Goal: Find specific page/section: Find specific page/section

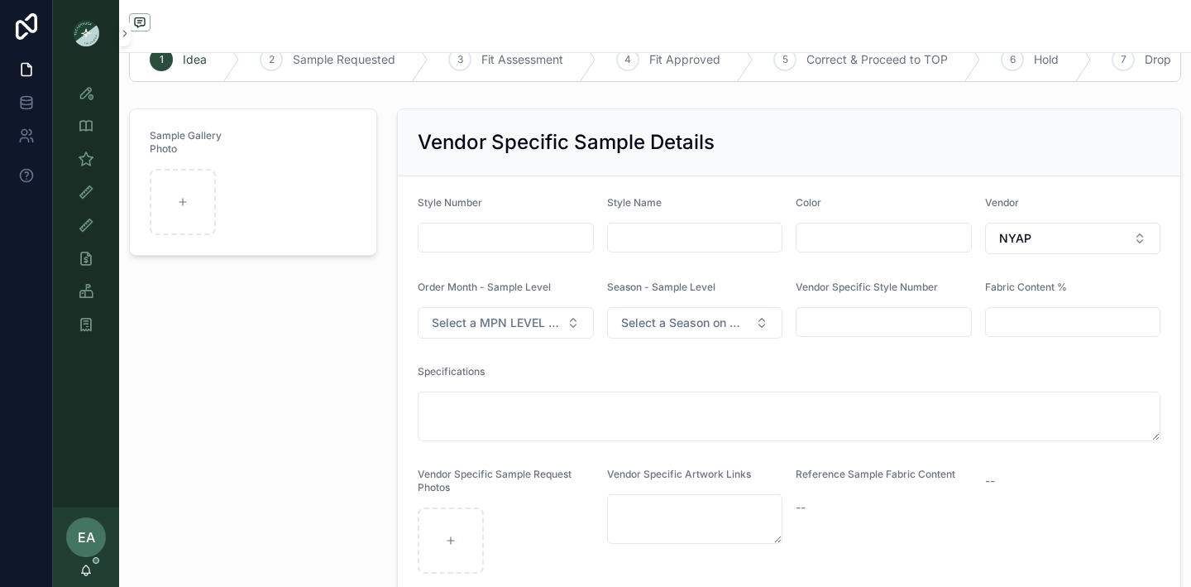
scroll to position [43, 0]
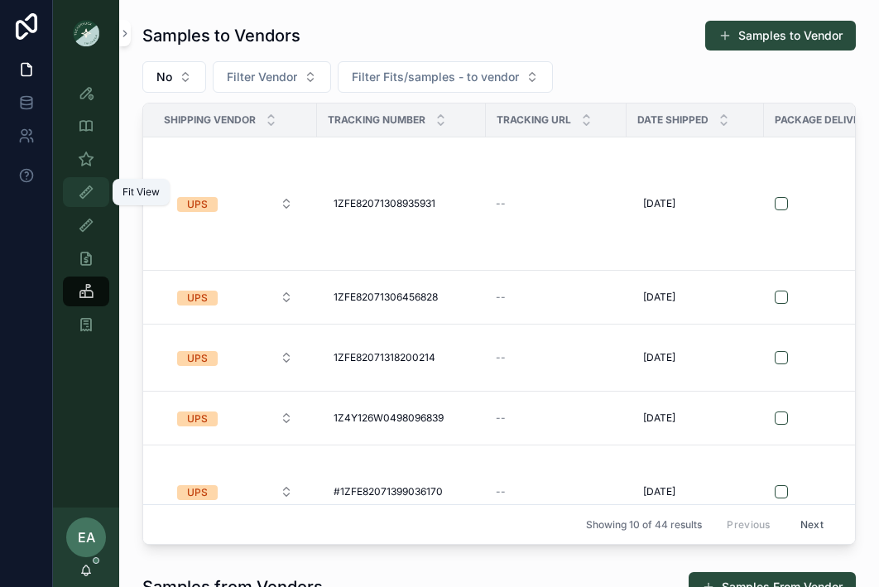
click at [88, 201] on div "Fit View" at bounding box center [86, 192] width 26 height 26
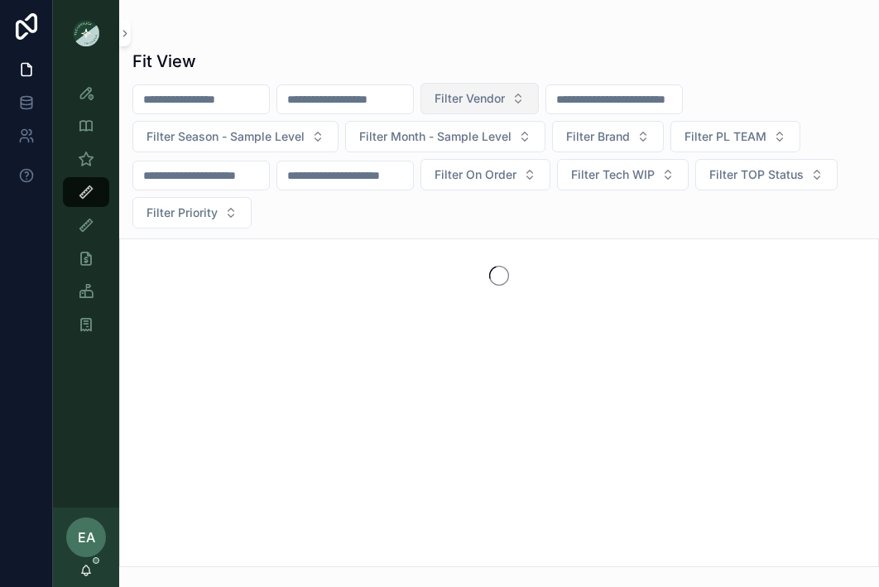
click at [500, 106] on span "Filter Vendor" at bounding box center [469, 98] width 70 height 17
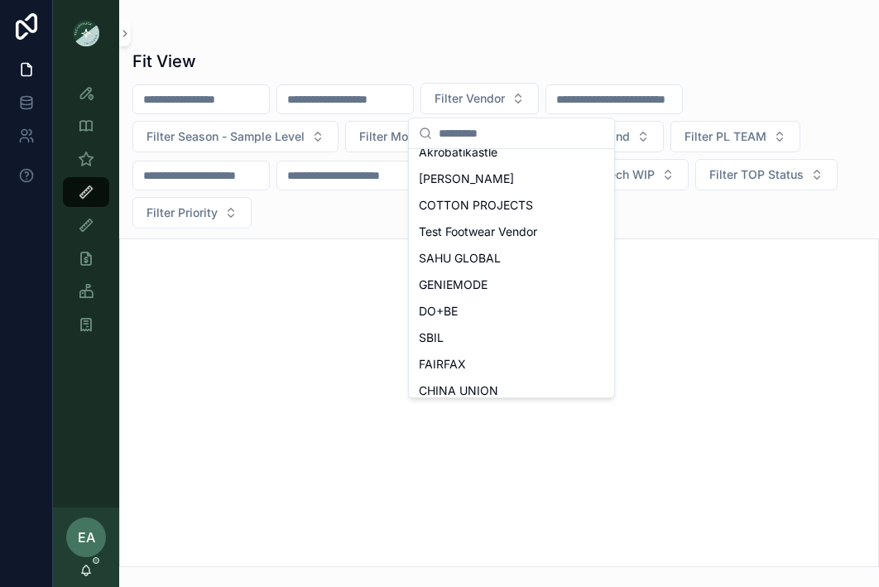
scroll to position [229, 0]
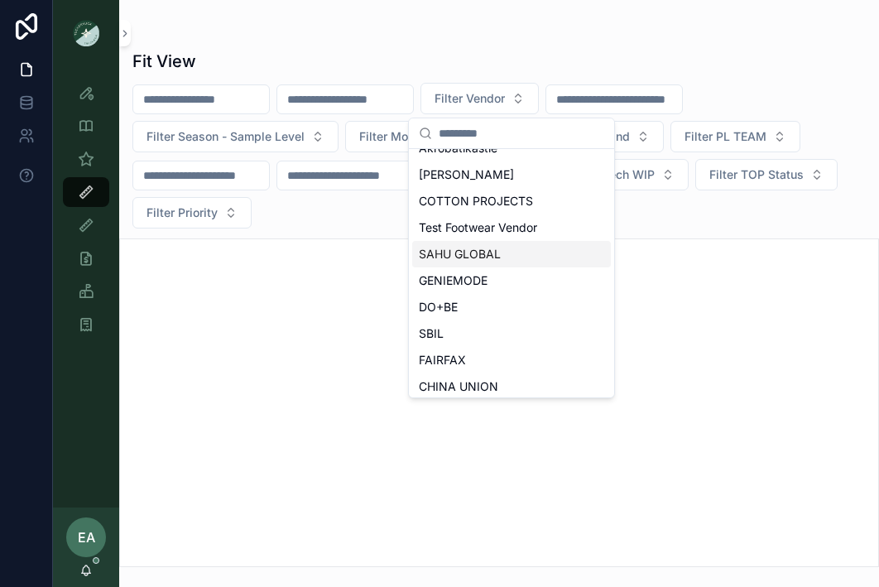
click at [486, 257] on span "SAHU GLOBAL" at bounding box center [460, 254] width 82 height 17
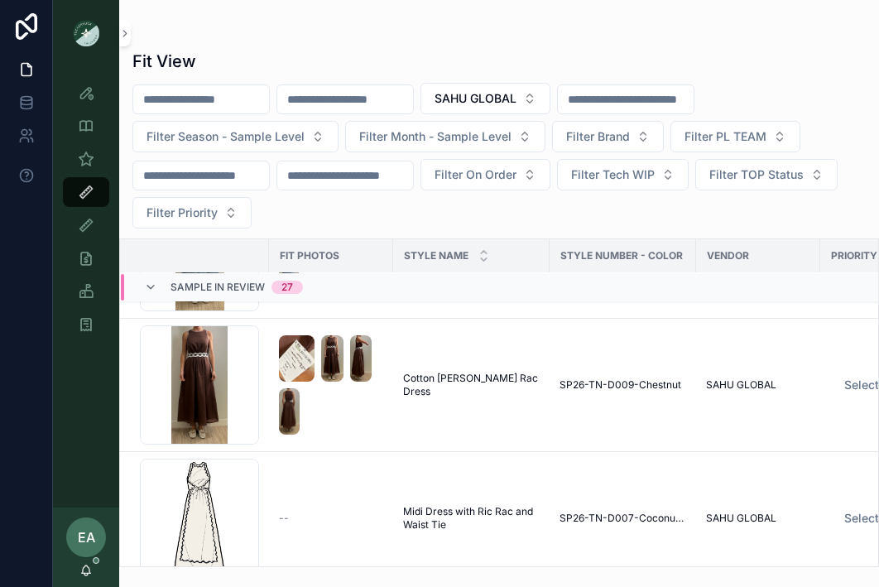
scroll to position [4205, 0]
click at [213, 522] on div "Ric-Rac-shift-dress_coconut-milk .png" at bounding box center [199, 517] width 119 height 119
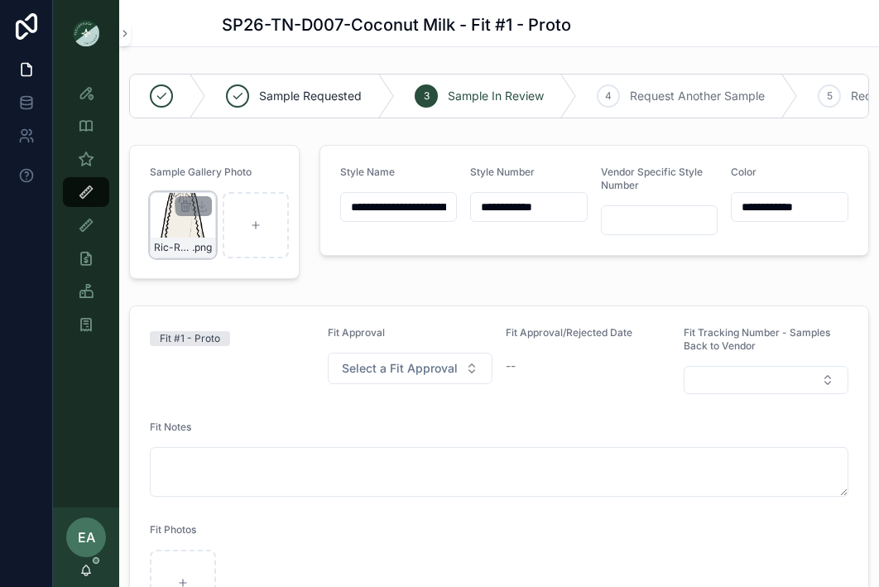
click at [189, 237] on div "Ric-Rac-shift-dress_coconut-milk .png" at bounding box center [183, 225] width 66 height 66
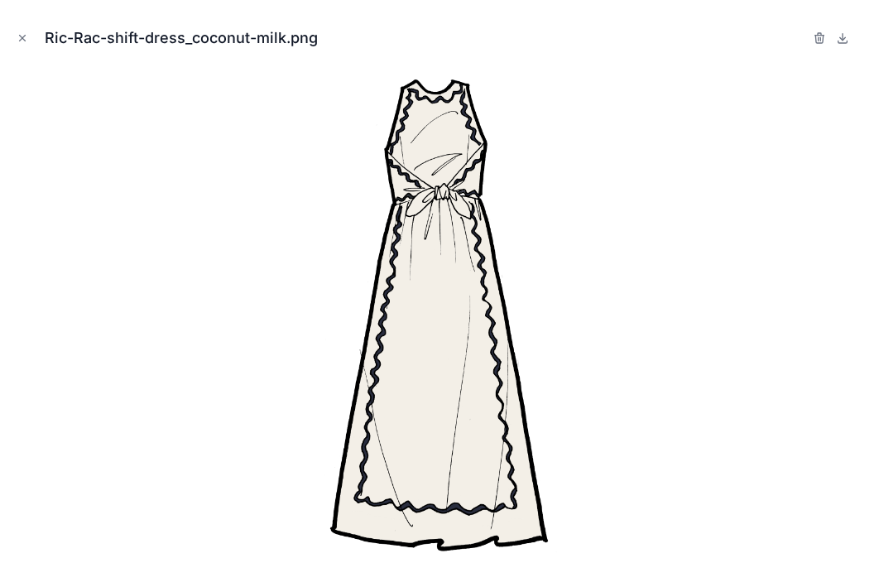
click at [20, 23] on div "Ric-Rac-shift-dress_coconut-milk.png" at bounding box center [439, 38] width 852 height 50
click at [24, 37] on icon "Close modal" at bounding box center [23, 38] width 12 height 12
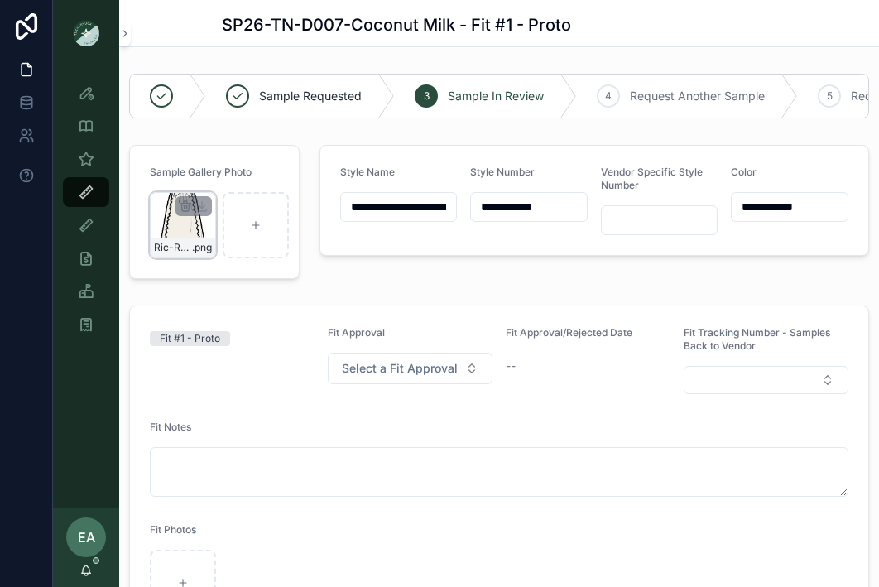
click at [213, 210] on div "Ric-Rac-shift-dress_coconut-milk .png" at bounding box center [183, 225] width 66 height 66
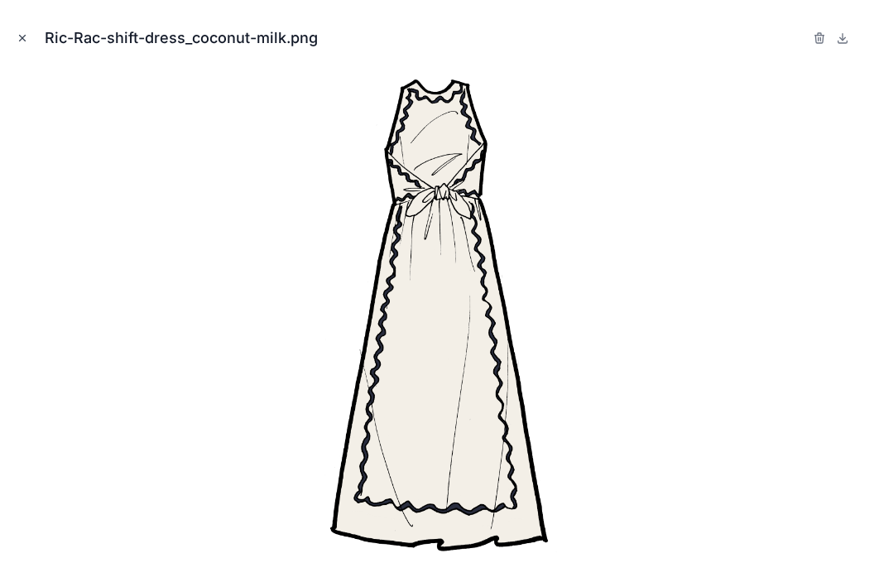
click at [20, 34] on icon "Close modal" at bounding box center [23, 38] width 12 height 12
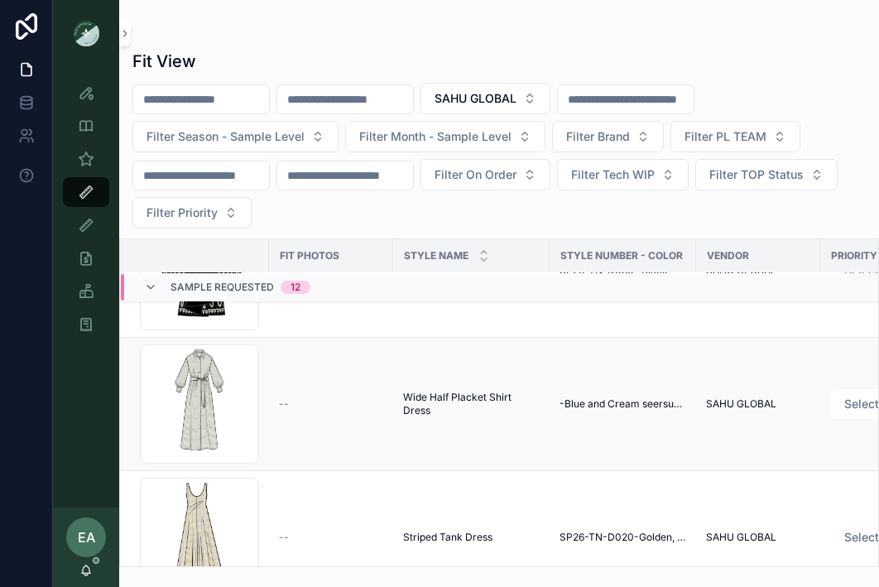
scroll to position [230, 0]
click at [550, 95] on button "SAHU GLOBAL" at bounding box center [485, 98] width 130 height 31
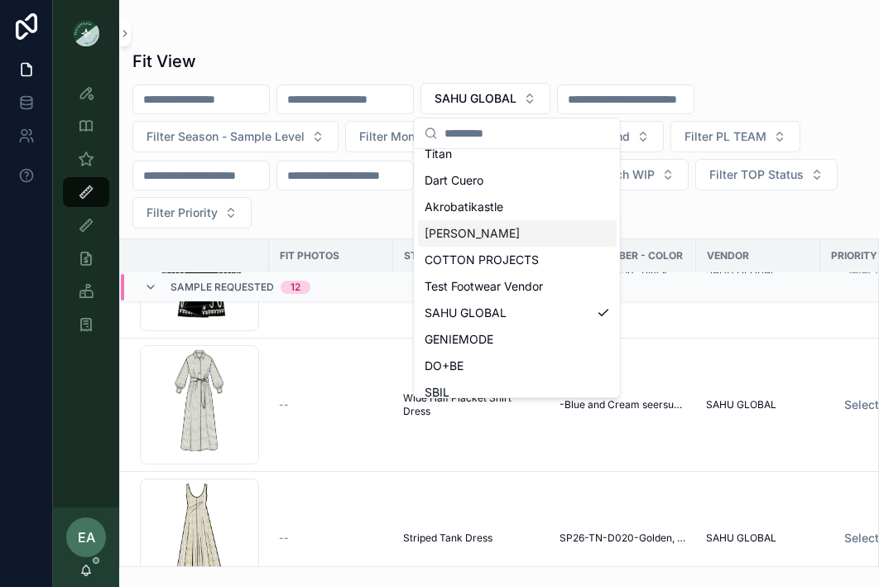
scroll to position [291, 0]
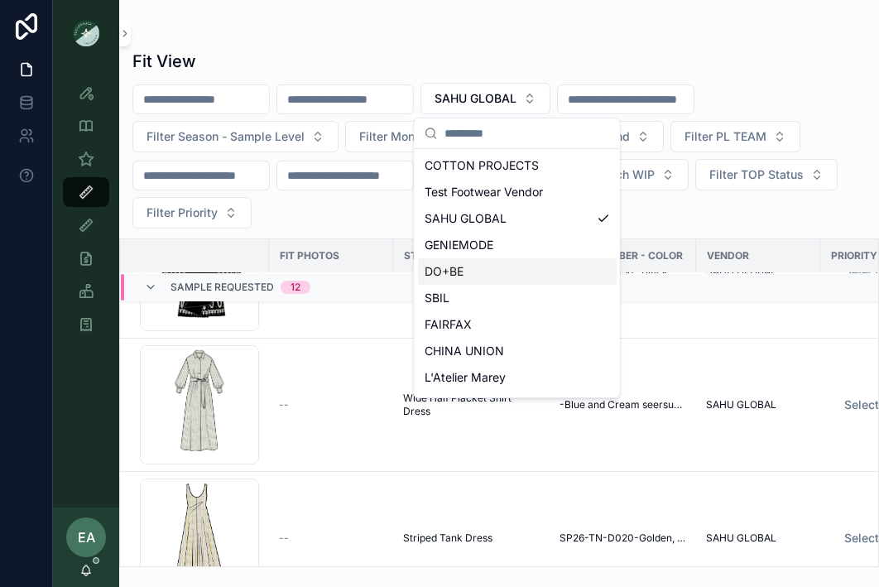
click at [454, 272] on span "DO+BE" at bounding box center [443, 271] width 39 height 17
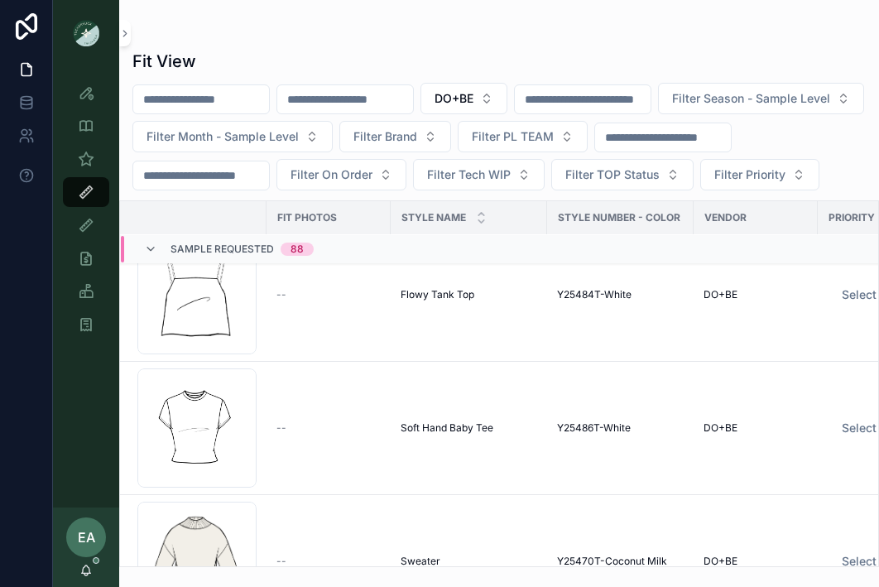
scroll to position [5578, 2]
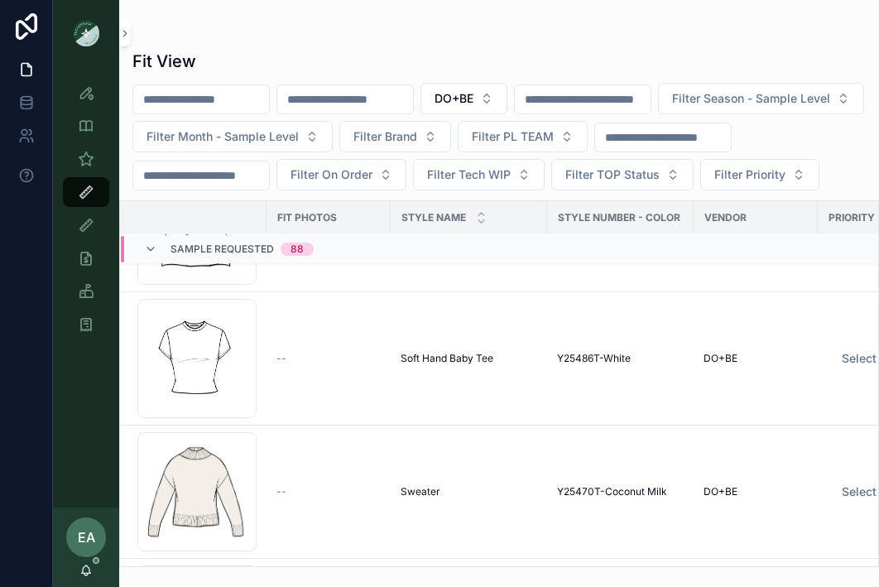
click at [151, 262] on div "Sample Requested 88" at bounding box center [229, 249] width 170 height 26
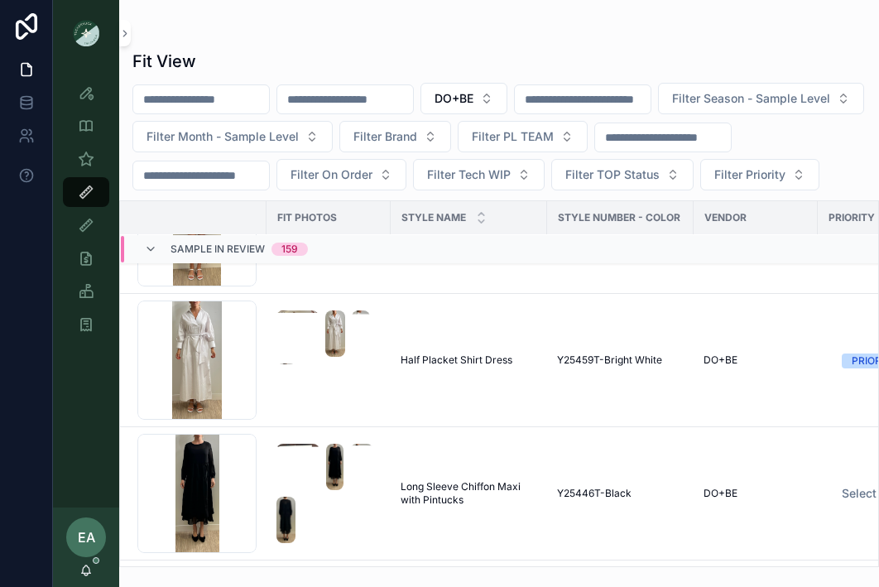
scroll to position [8814, 2]
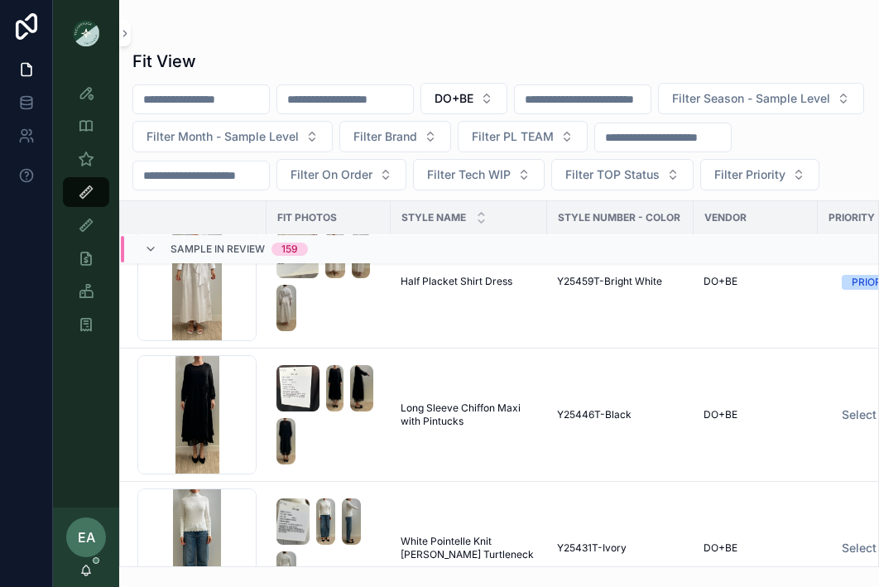
click at [211, 89] on input "scrollable content" at bounding box center [201, 99] width 136 height 23
click at [336, 94] on input "scrollable content" at bounding box center [345, 99] width 136 height 23
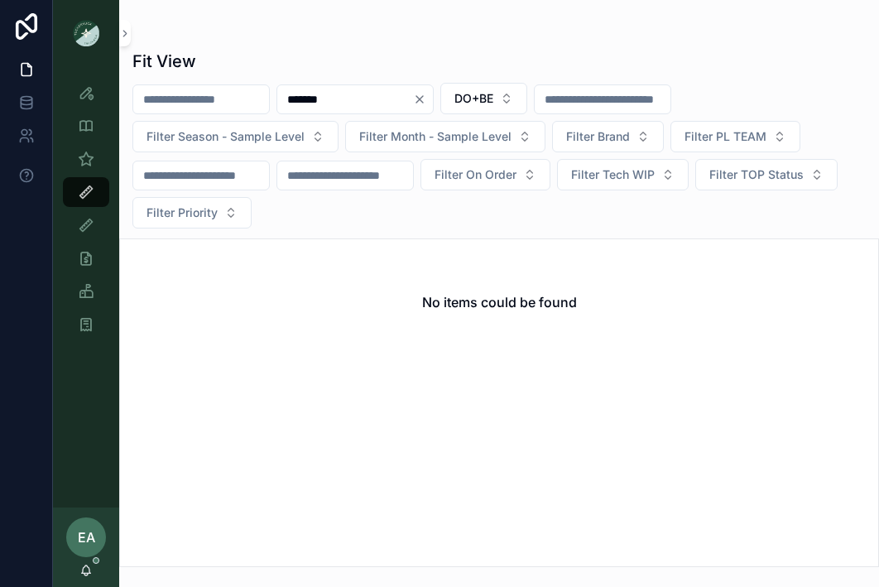
click at [333, 98] on input "*******" at bounding box center [345, 99] width 136 height 23
type input "*******"
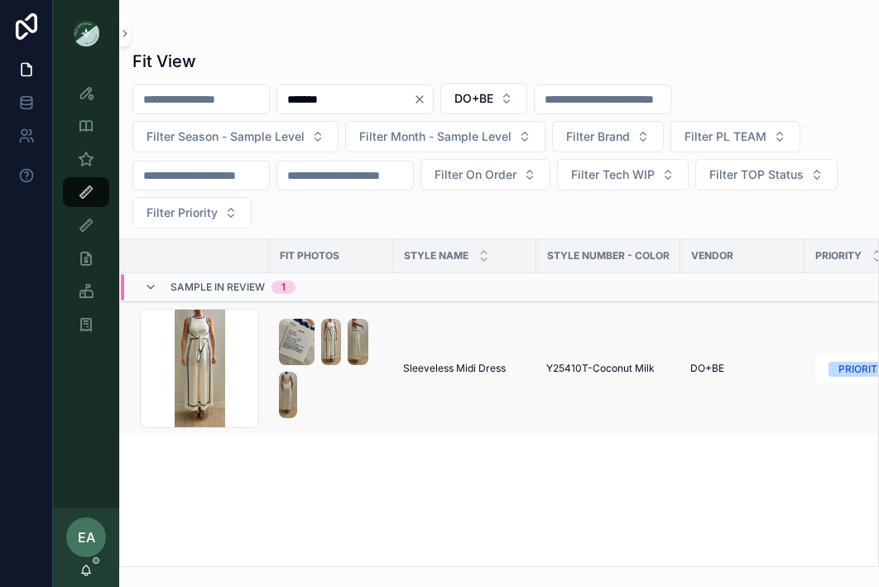
click at [419, 391] on td "Sleeveless Midi Dress Sleeveless Midi Dress" at bounding box center [464, 368] width 143 height 133
click at [458, 323] on td "Sleeveless Midi Dress Sleeveless Midi Dress" at bounding box center [464, 368] width 143 height 133
click at [342, 398] on div "scrollable content" at bounding box center [331, 368] width 104 height 99
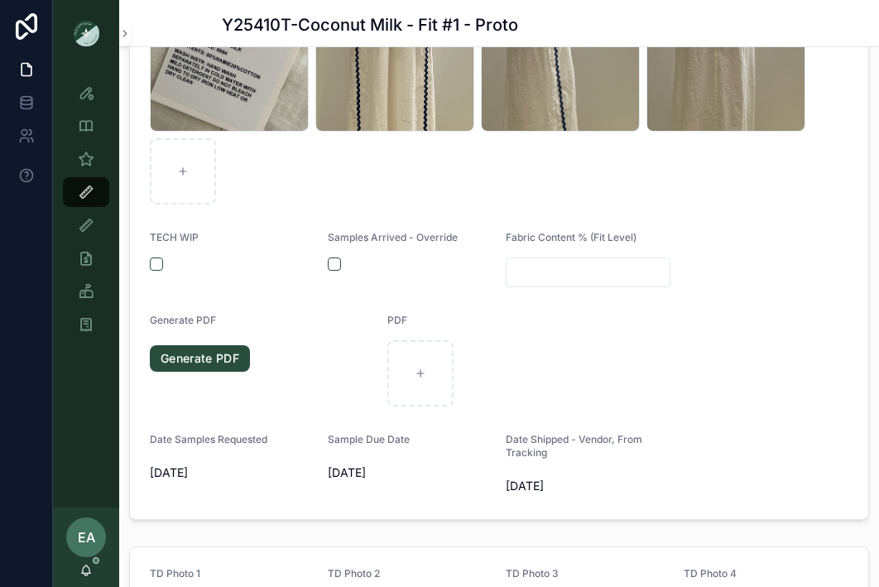
scroll to position [248, 0]
